Goal: Task Accomplishment & Management: Complete application form

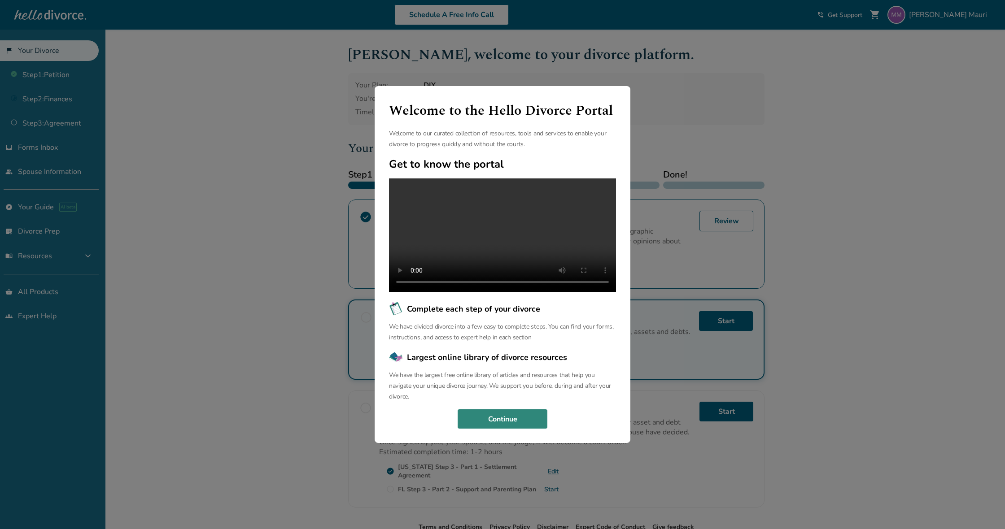
click at [495, 426] on button "Continue" at bounding box center [503, 420] width 90 height 20
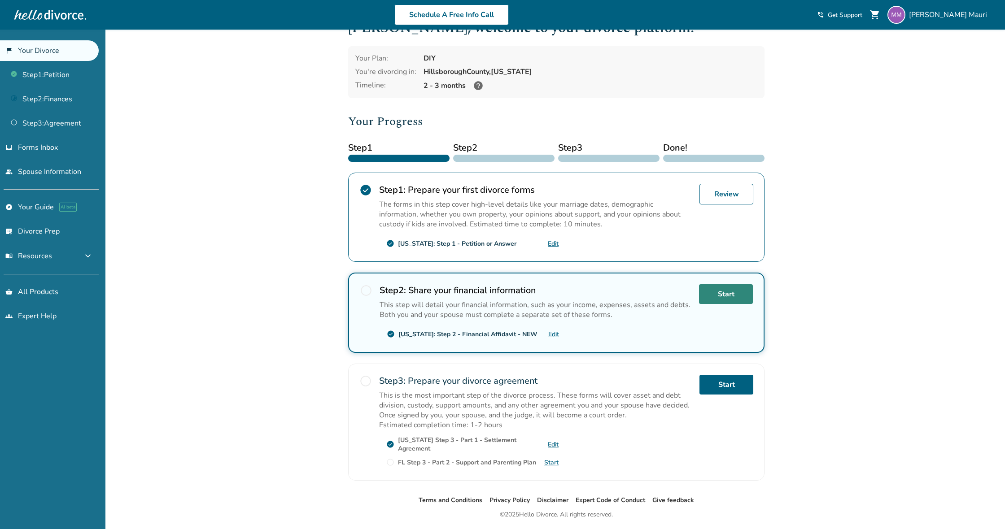
scroll to position [27, 0]
click at [727, 294] on link "Start" at bounding box center [726, 294] width 54 height 20
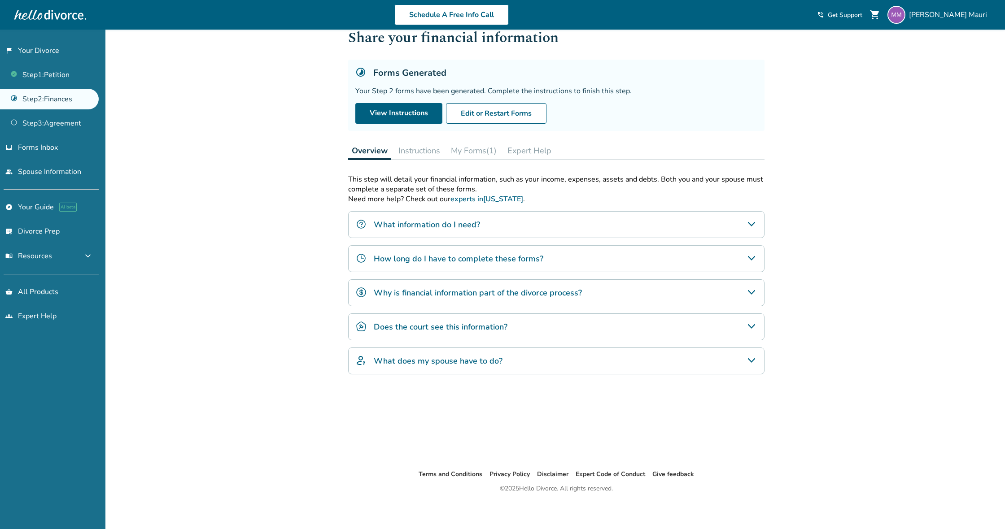
scroll to position [27, 0]
click at [422, 152] on button "Instructions" at bounding box center [419, 151] width 49 height 18
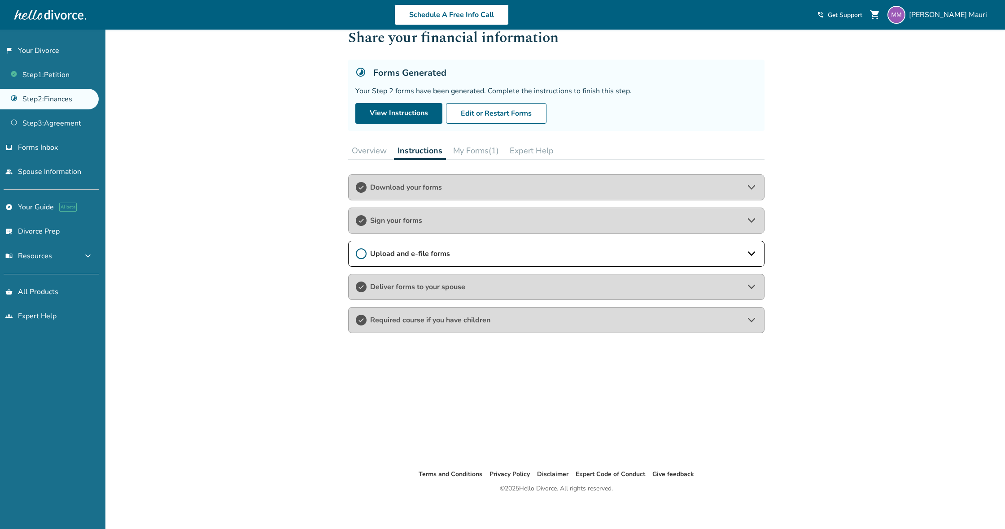
click at [462, 188] on span "Download your forms" at bounding box center [556, 188] width 372 height 10
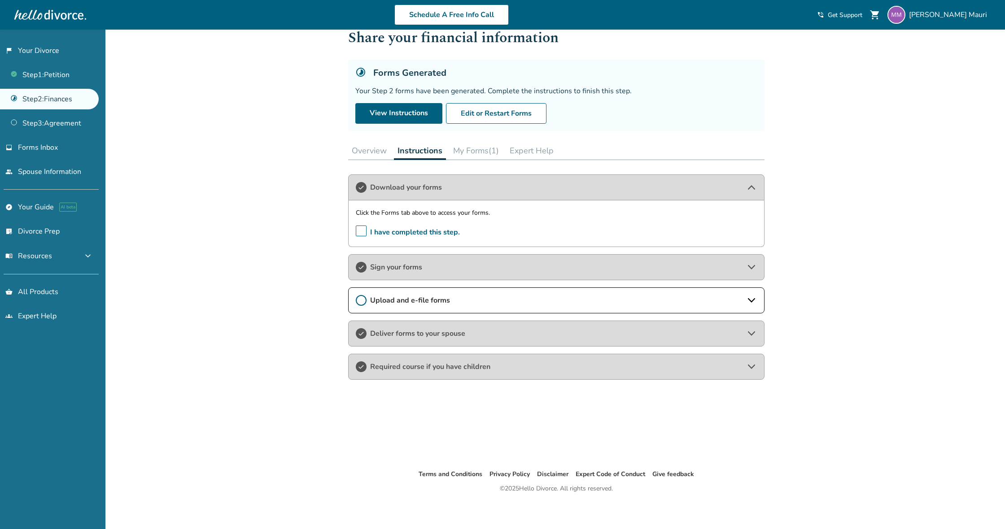
click at [499, 270] on span "Sign your forms" at bounding box center [556, 267] width 372 height 10
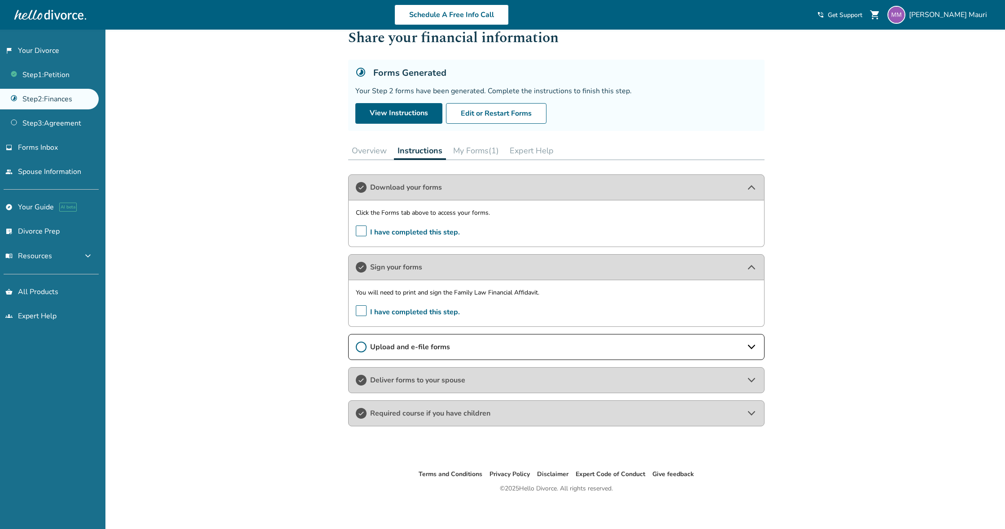
click at [521, 354] on div "Upload and e-file forms" at bounding box center [556, 347] width 416 height 26
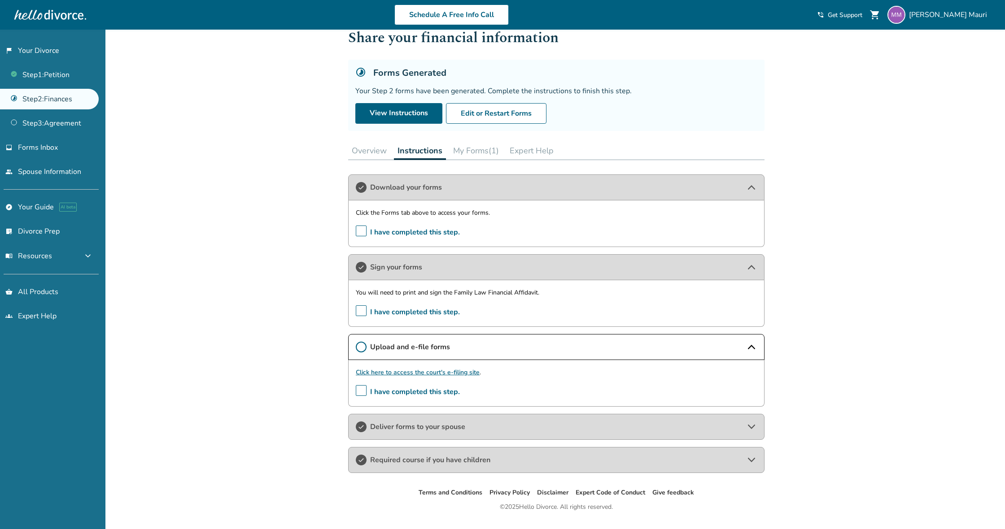
click at [411, 373] on link "Click here to access the court's e-filing site" at bounding box center [418, 372] width 124 height 9
click at [532, 424] on span "Deliver forms to your spouse" at bounding box center [556, 427] width 372 height 10
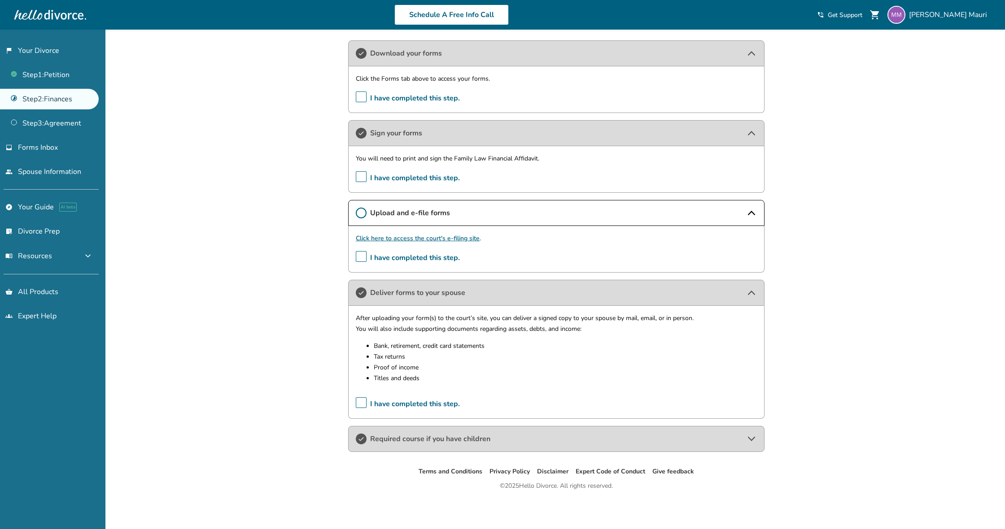
scroll to position [161, 0]
click at [445, 437] on span "Required course if you have children" at bounding box center [556, 439] width 372 height 10
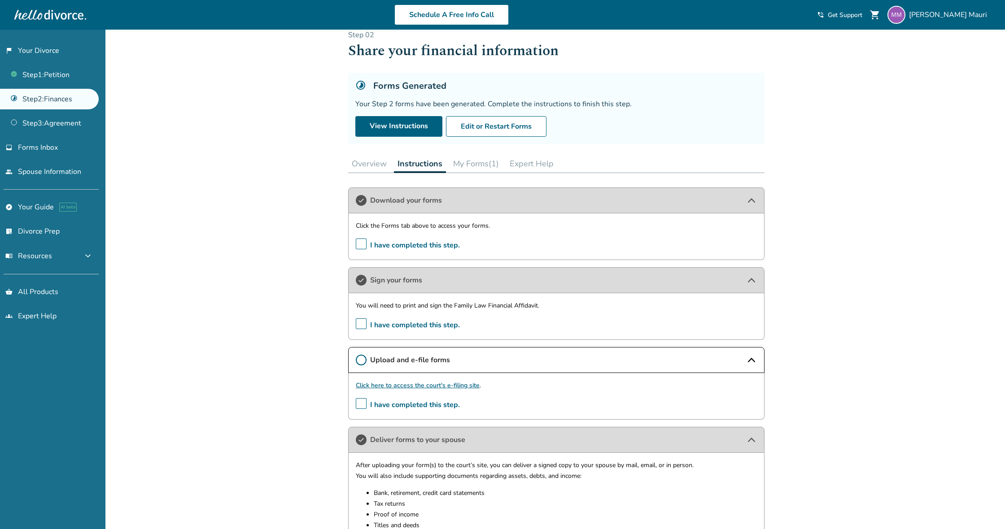
scroll to position [11, 0]
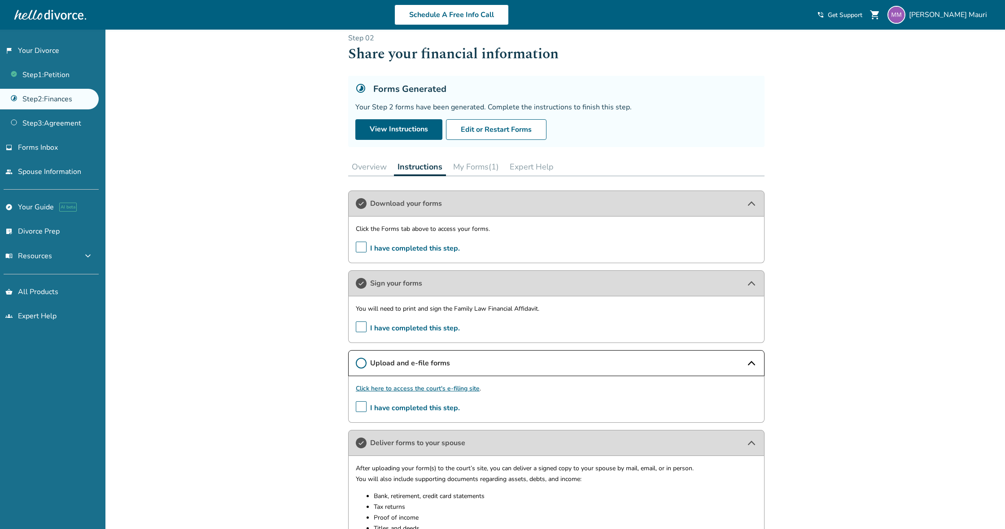
click at [490, 165] on button "My Forms (1)" at bounding box center [476, 167] width 53 height 18
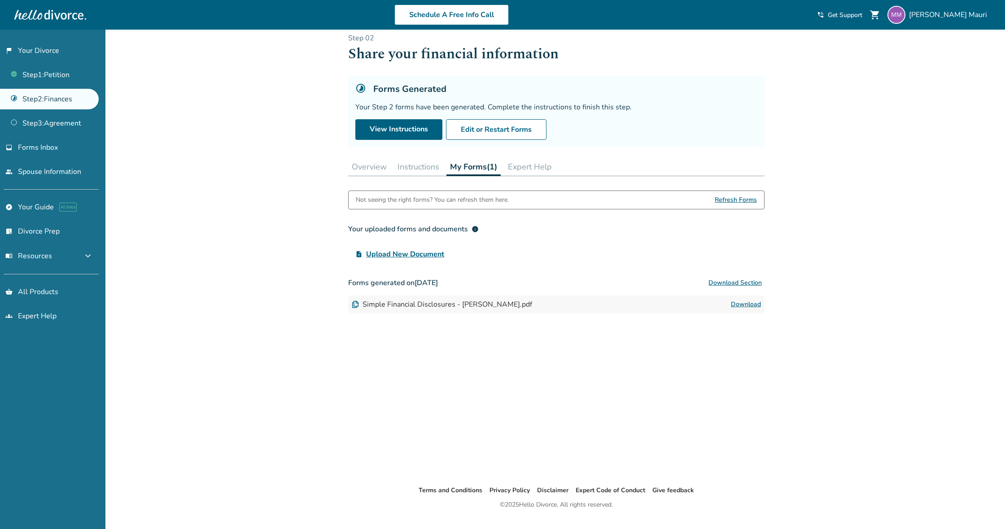
click at [427, 167] on button "Instructions" at bounding box center [418, 167] width 49 height 18
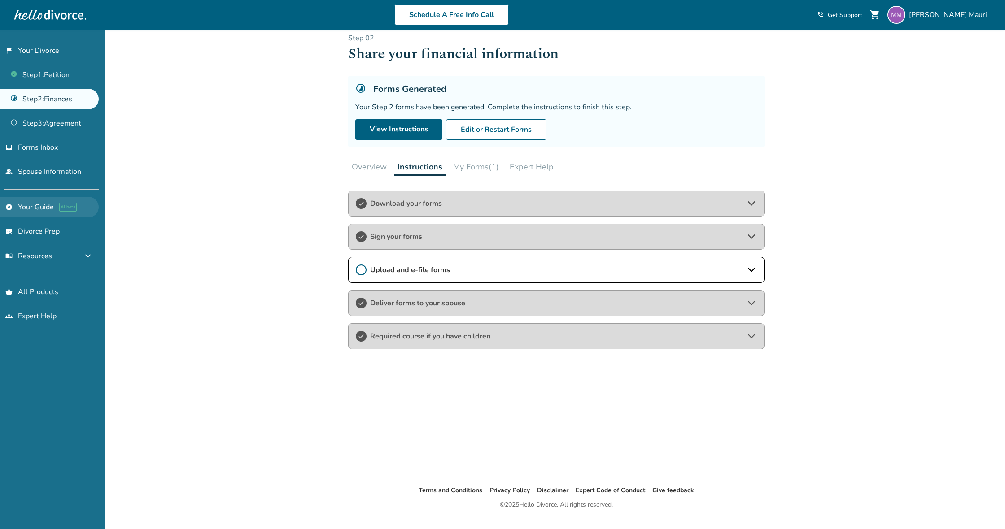
click at [31, 204] on link "explore Your Guide AI beta" at bounding box center [49, 207] width 99 height 21
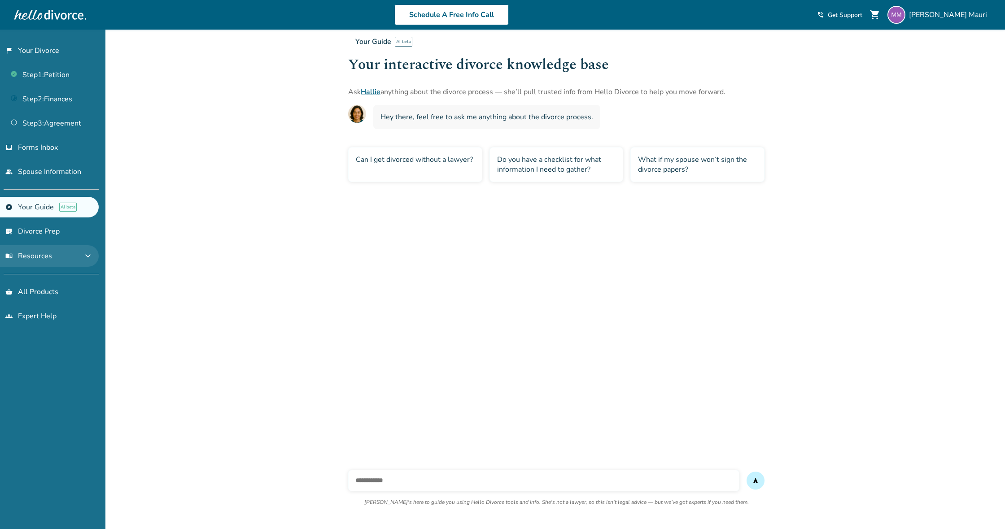
click at [55, 253] on button "menu_book Resources expand_more" at bounding box center [49, 256] width 99 height 22
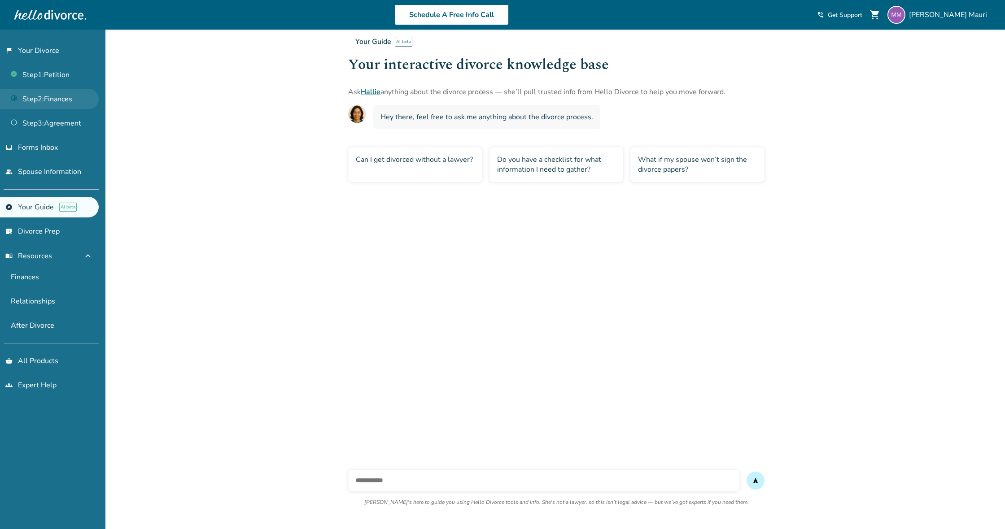
click at [57, 96] on link "Step 2 : Finances" at bounding box center [49, 99] width 99 height 21
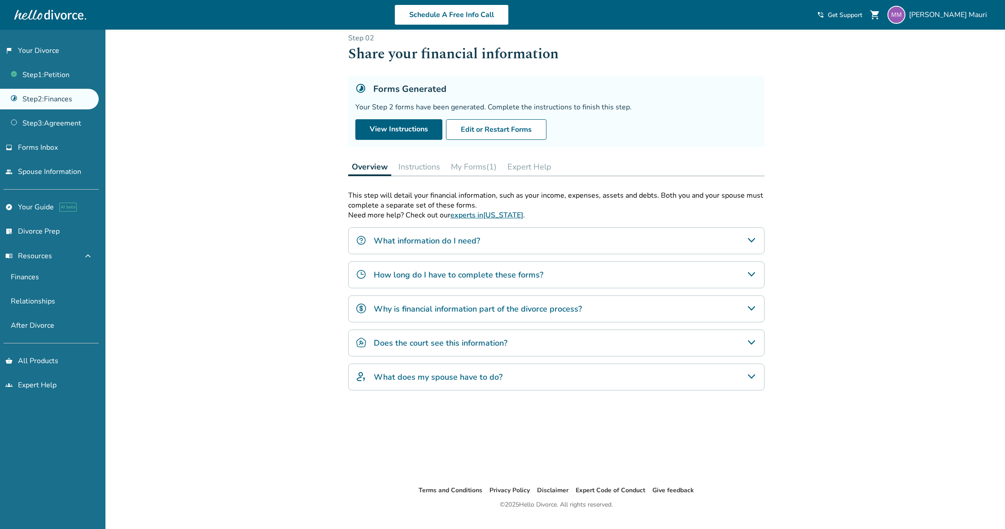
click at [474, 167] on button "My Forms (1)" at bounding box center [473, 167] width 53 height 18
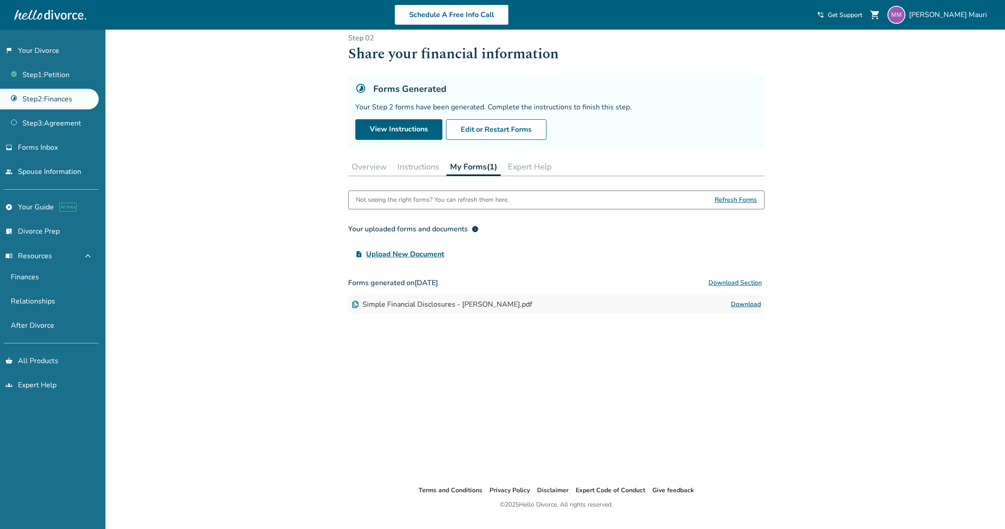
click at [416, 165] on button "Instructions" at bounding box center [418, 167] width 49 height 18
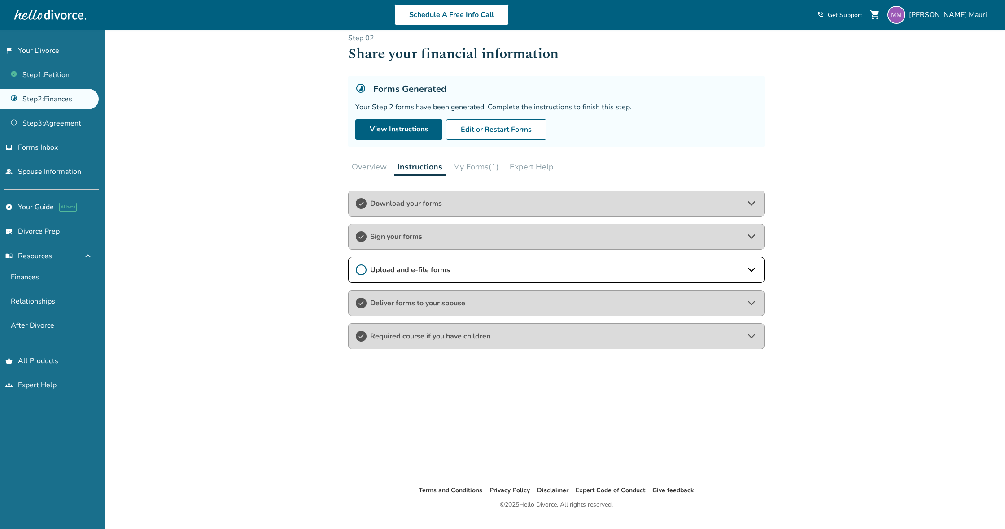
click at [509, 334] on span "Required course if you have children" at bounding box center [556, 337] width 372 height 10
